Goal: Complete application form

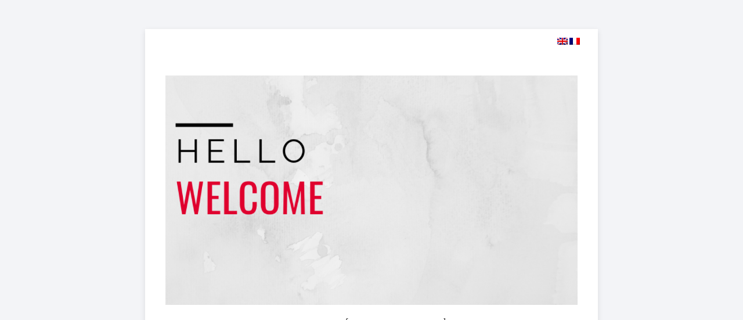
select select
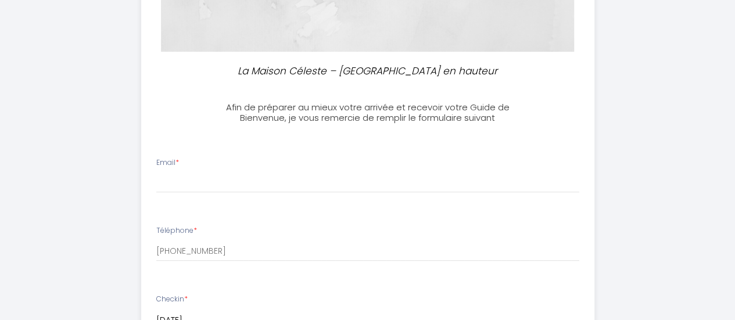
scroll to position [255, 0]
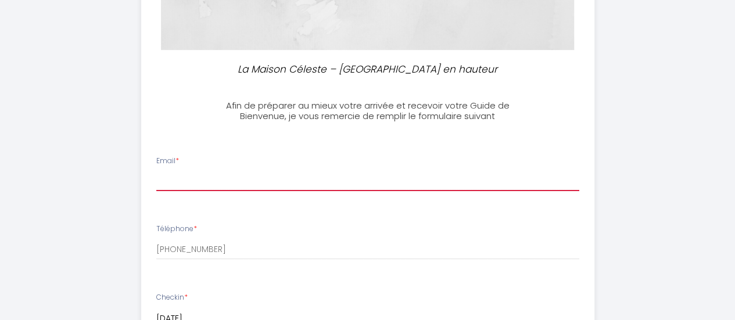
click at [174, 177] on input "Email *" at bounding box center [367, 180] width 423 height 21
type input "[EMAIL_ADDRESS][DOMAIN_NAME]"
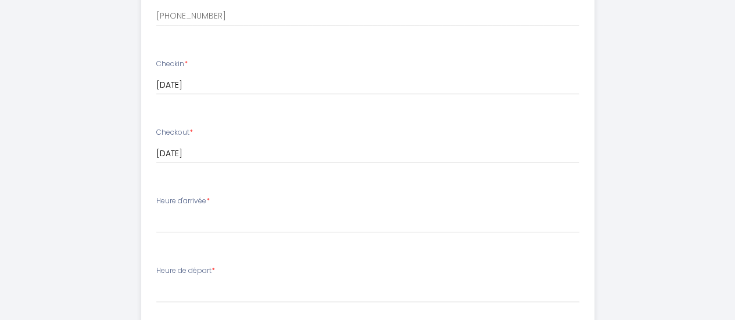
scroll to position [494, 0]
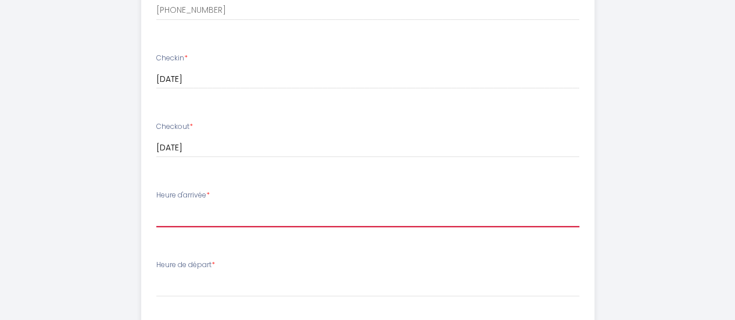
click at [276, 220] on select "17:00 17:30 18:00 18:30 19:00 19:30 20:00 20:30 21:00 21:30 22:00 22:30 23:00 2…" at bounding box center [367, 216] width 423 height 22
select select "18:00"
click at [156, 205] on select "17:00 17:30 18:00 18:30 19:00 19:30 20:00 20:30 21:00 21:30 22:00 22:30 23:00 2…" at bounding box center [367, 216] width 423 height 22
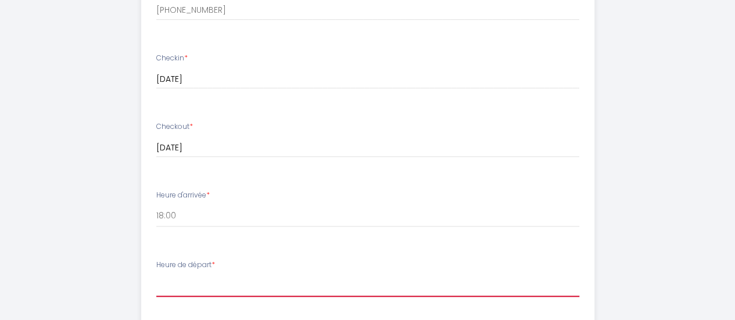
click at [214, 279] on select "00:00 00:30 01:00 01:30 02:00 02:30 03:00 03:30 04:00 04:30 05:00 05:30 06:00 0…" at bounding box center [367, 286] width 423 height 22
select select "10:00"
click at [156, 275] on select "00:00 00:30 01:00 01:30 02:00 02:30 03:00 03:30 04:00 04:30 05:00 05:30 06:00 0…" at bounding box center [367, 286] width 423 height 22
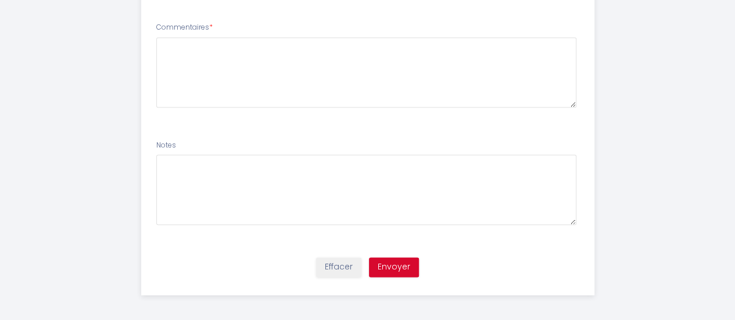
scroll to position [804, 0]
click at [394, 261] on button "Envoyer" at bounding box center [394, 265] width 50 height 20
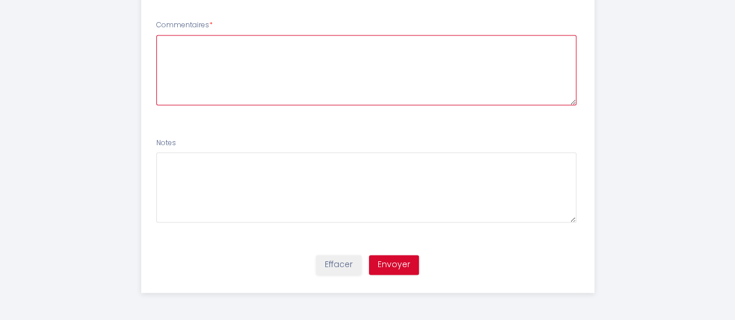
click at [328, 70] on textarea at bounding box center [366, 70] width 420 height 70
type textarea "a"
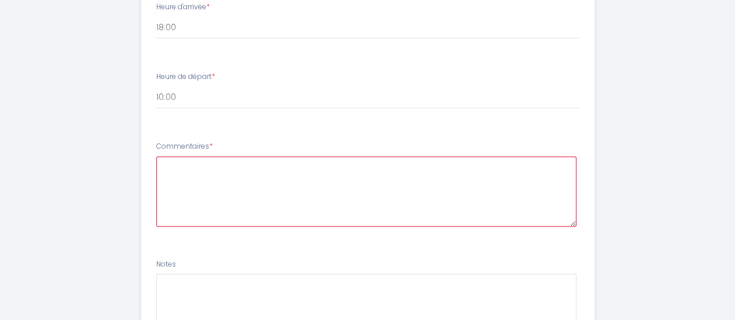
scroll to position [703, 0]
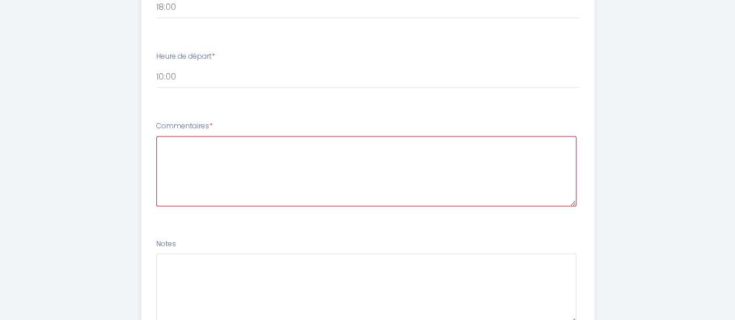
click at [481, 156] on textarea at bounding box center [366, 171] width 420 height 70
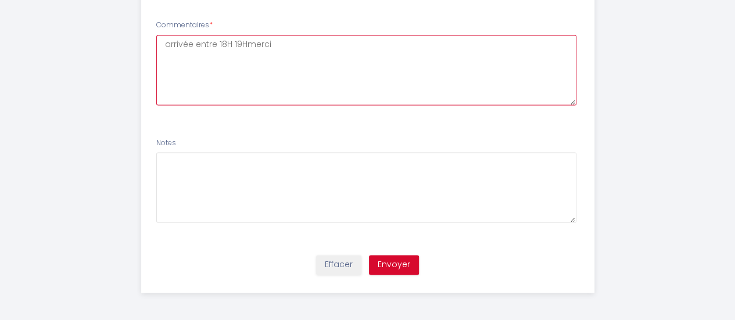
type textarea "arrivée entre 18H 19Hmerci"
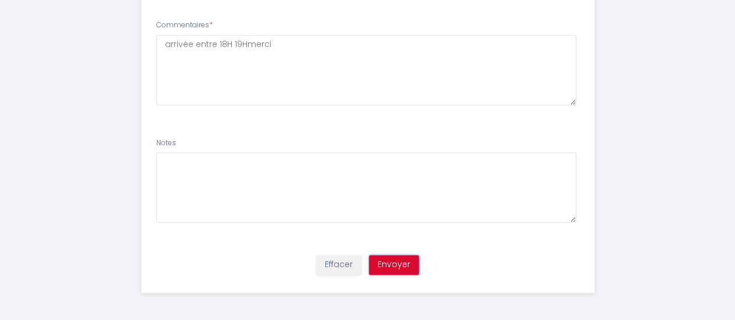
click at [406, 261] on button "Envoyer" at bounding box center [394, 265] width 50 height 20
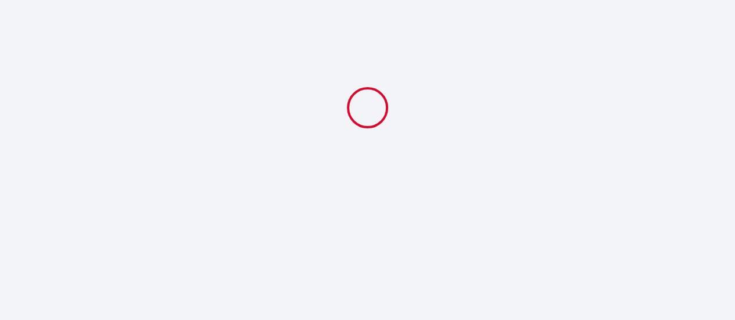
scroll to position [0, 0]
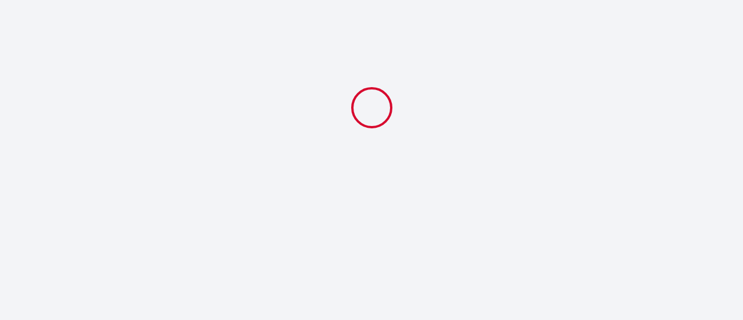
select select "18:00"
select select "10:00"
